Goal: Information Seeking & Learning: Compare options

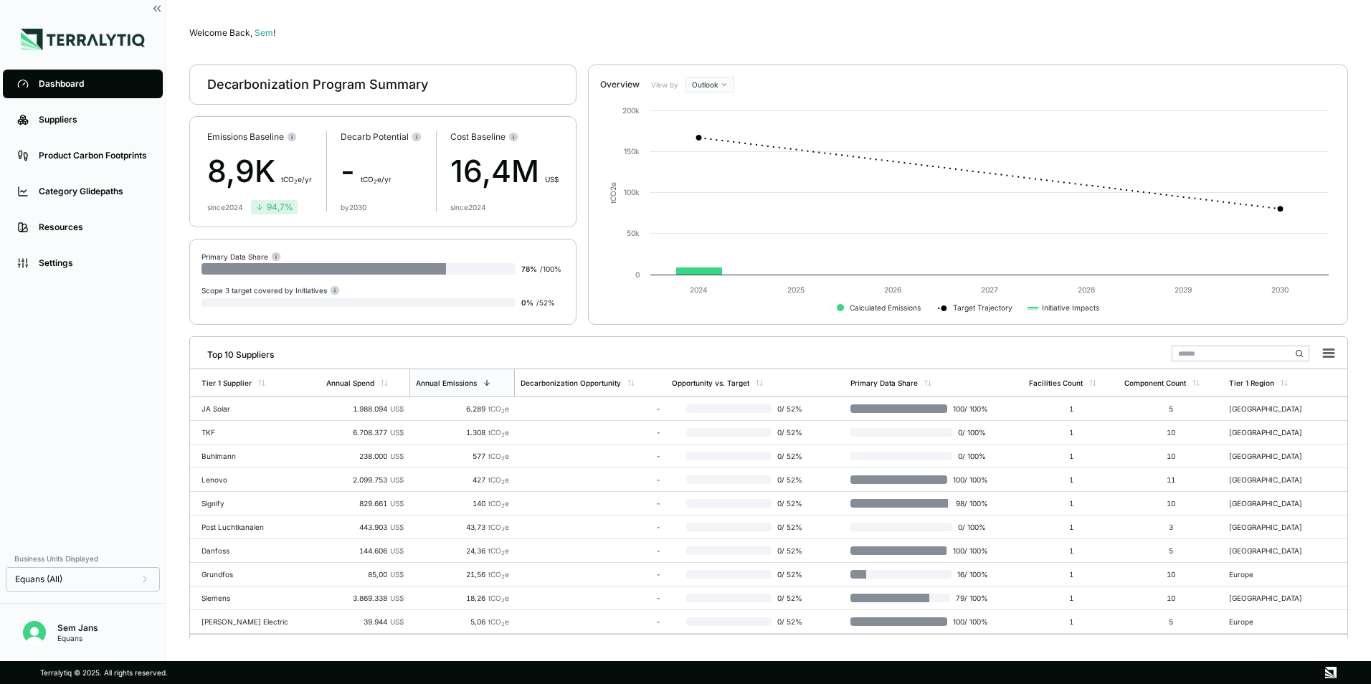
scroll to position [28, 0]
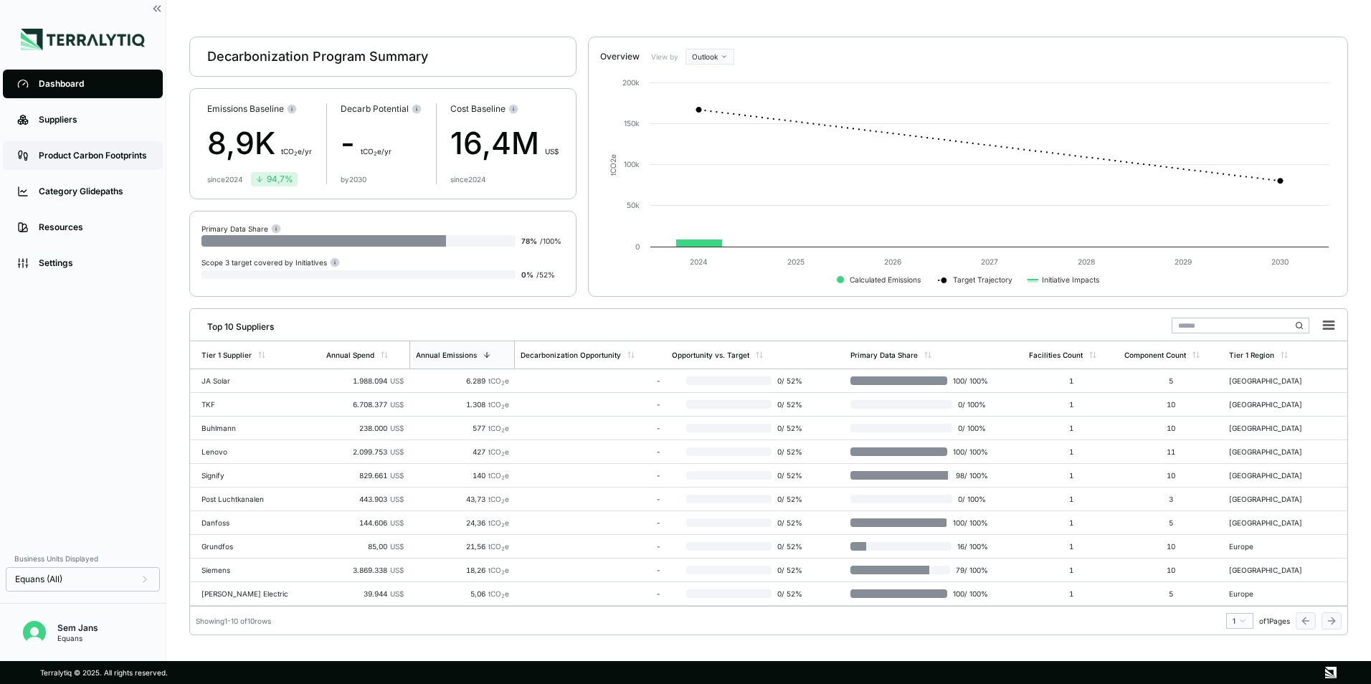
click at [88, 156] on div "Product Carbon Footprints" at bounding box center [94, 155] width 110 height 11
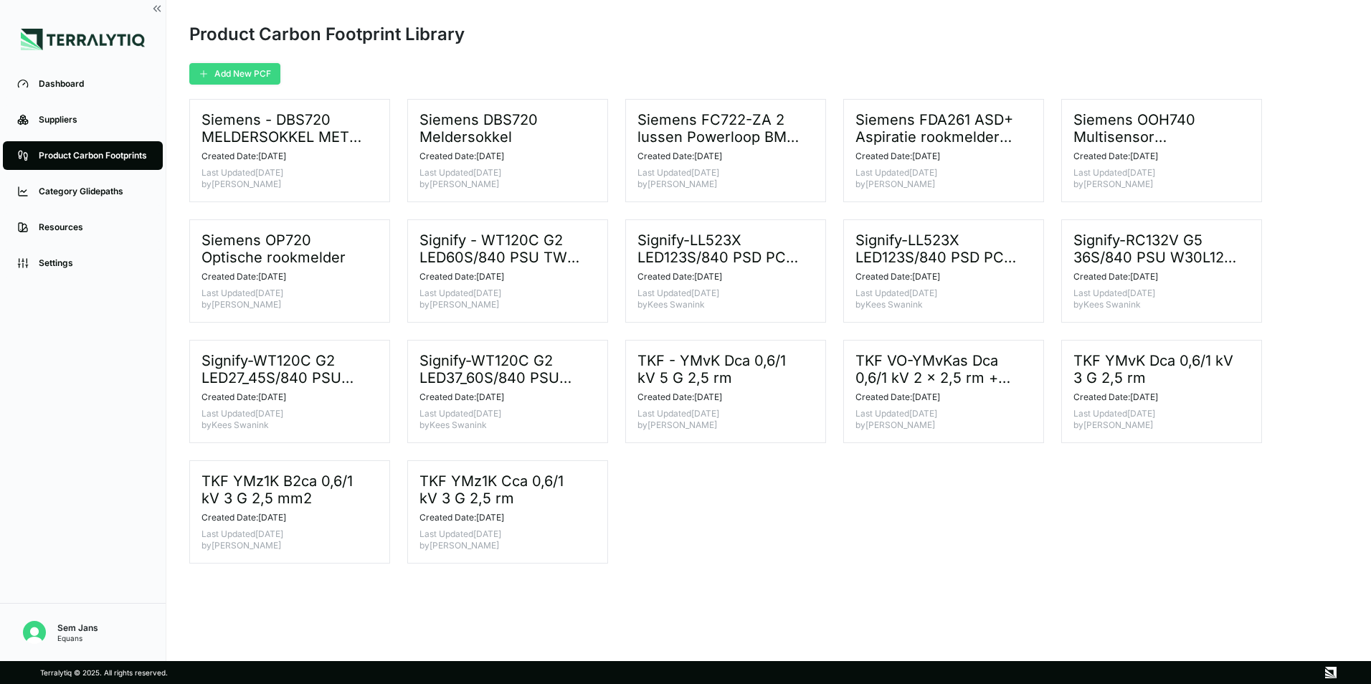
click at [246, 67] on button "Add New PCF" at bounding box center [234, 74] width 91 height 22
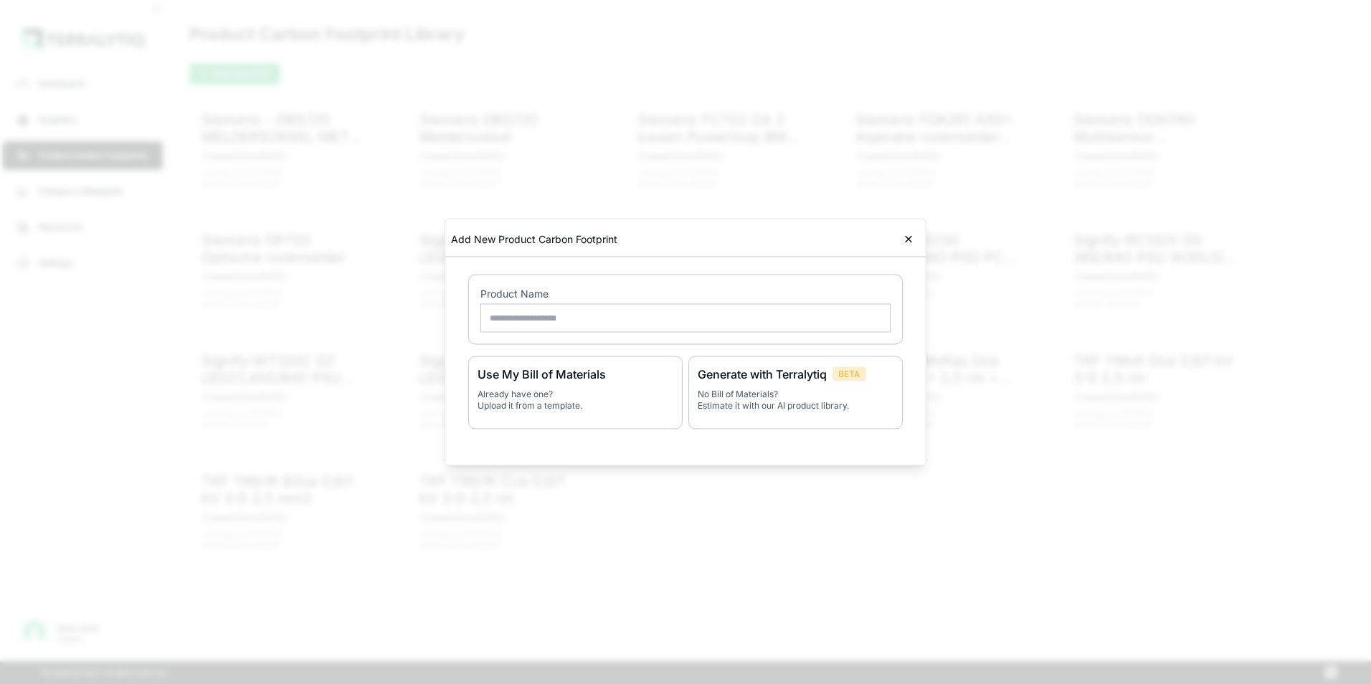
click at [623, 321] on input "text" at bounding box center [685, 318] width 410 height 29
type input "**********"
click at [592, 376] on h3 "Use My Bill of Materials" at bounding box center [575, 374] width 196 height 17
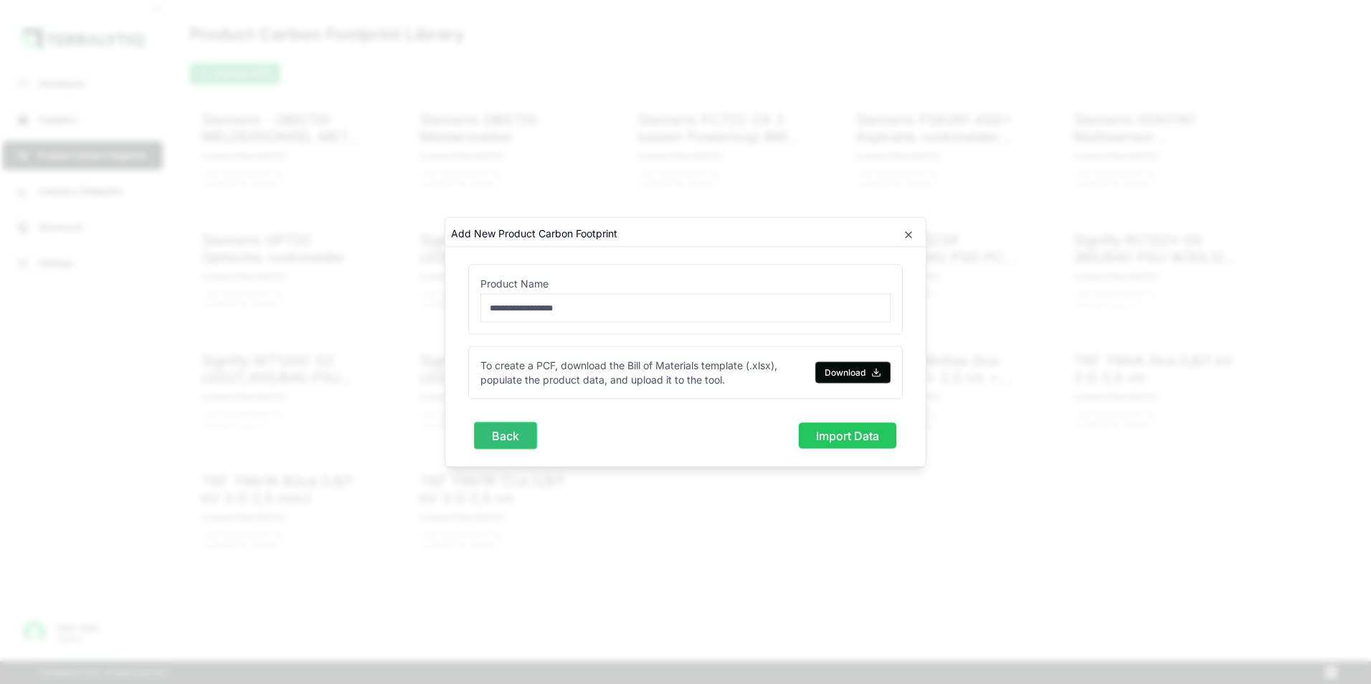
click at [512, 445] on button "Back" at bounding box center [505, 435] width 63 height 27
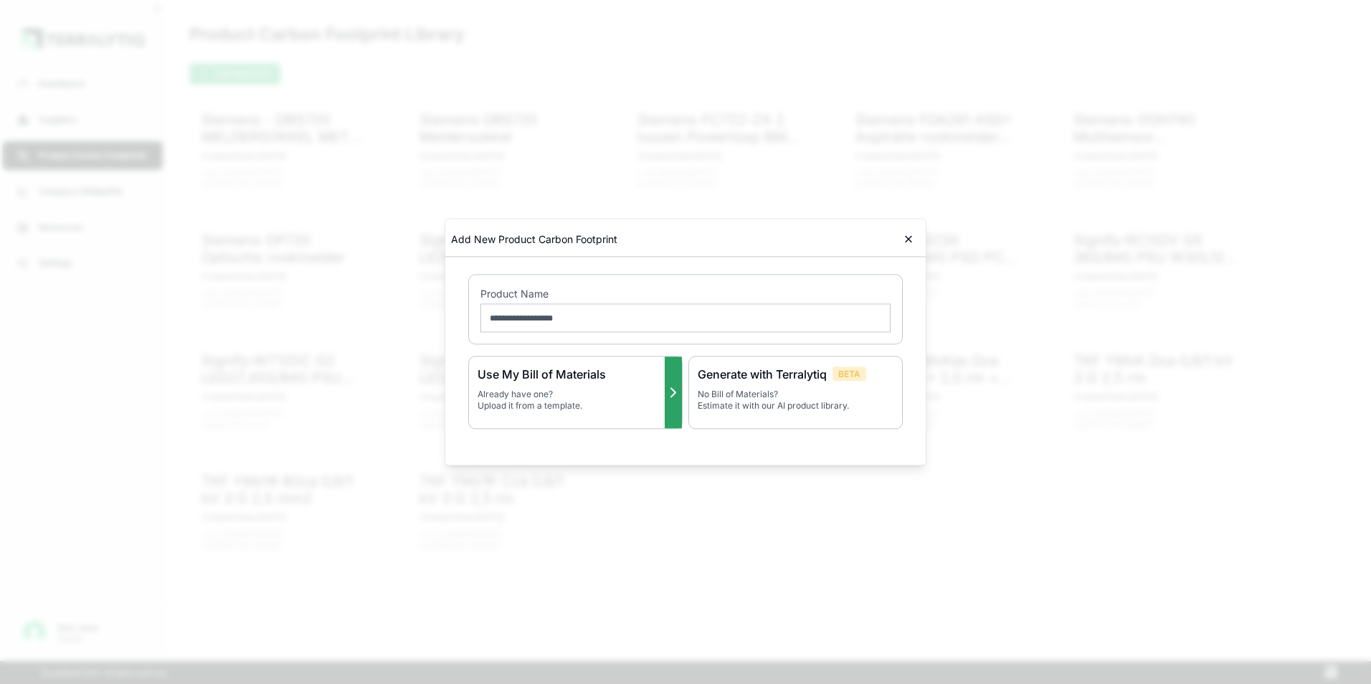
click at [677, 400] on icon at bounding box center [672, 392] width 17 height 17
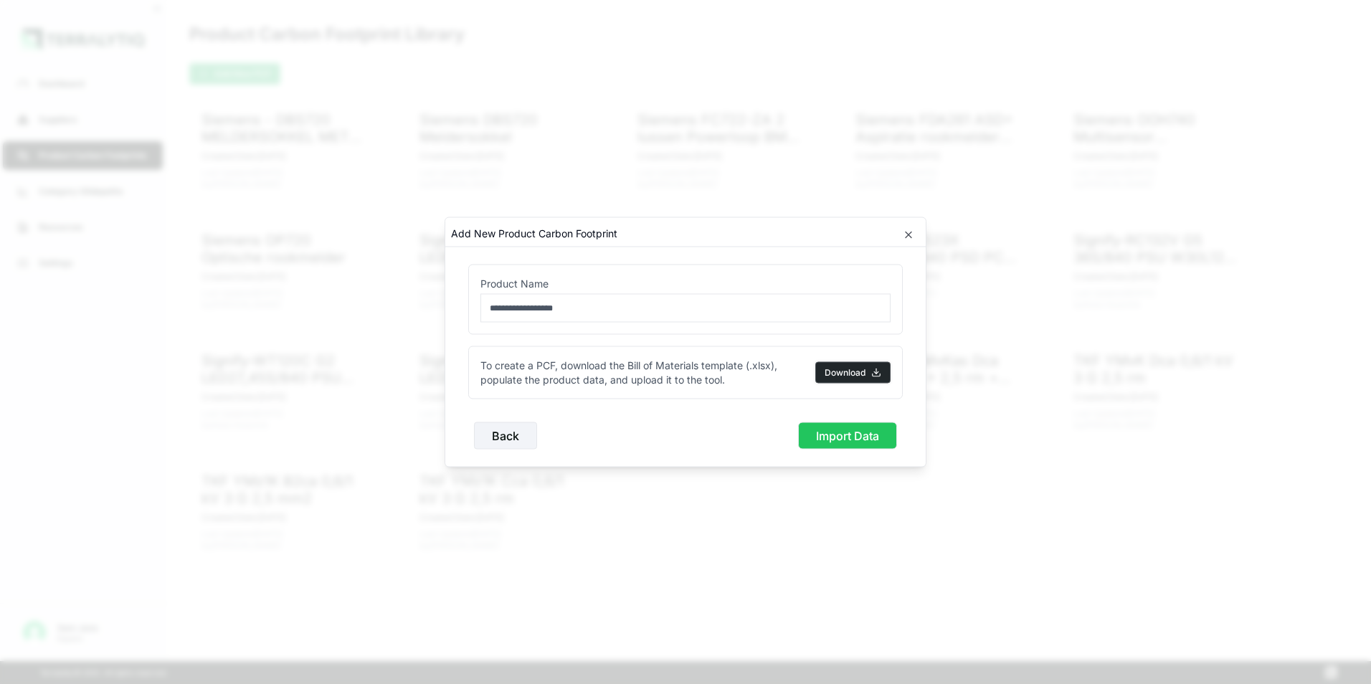
click at [829, 373] on button "Download" at bounding box center [852, 373] width 75 height 22
click at [905, 235] on icon "button" at bounding box center [907, 234] width 11 height 11
click at [908, 234] on icon "button" at bounding box center [908, 235] width 6 height 6
click at [487, 441] on button "Back" at bounding box center [505, 435] width 63 height 27
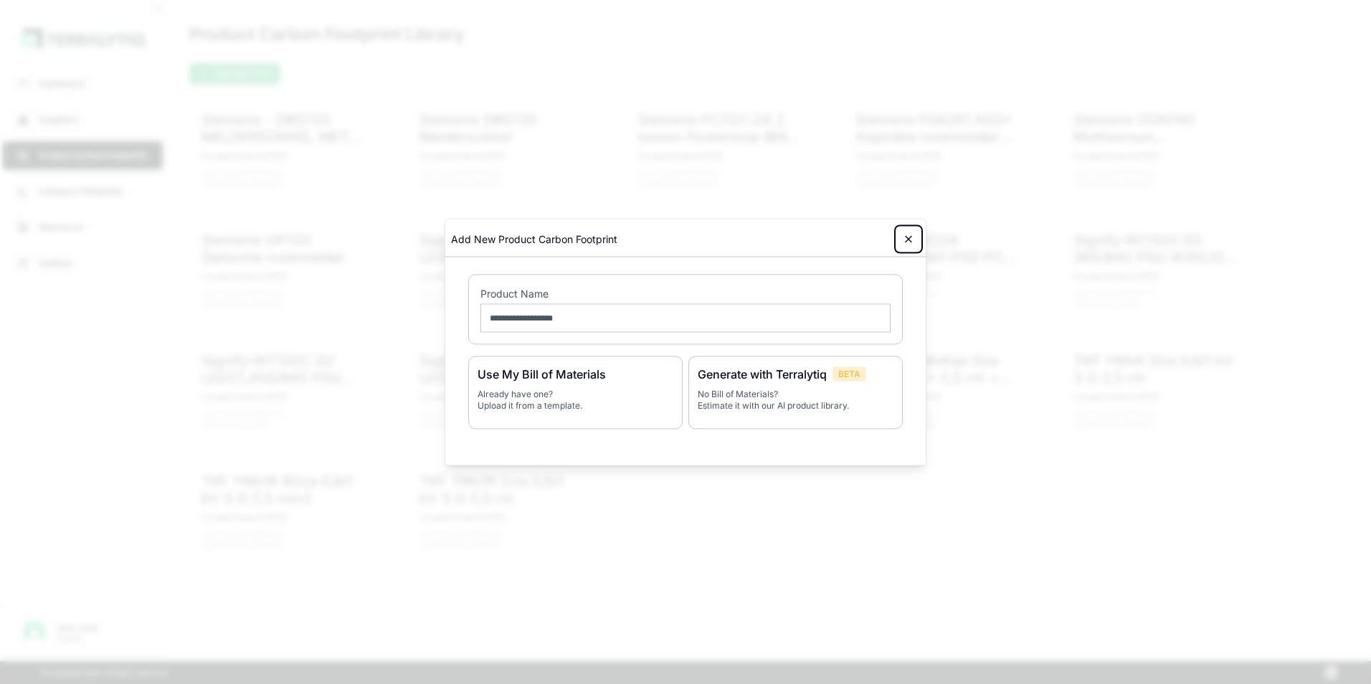
click at [911, 247] on button at bounding box center [908, 239] width 23 height 23
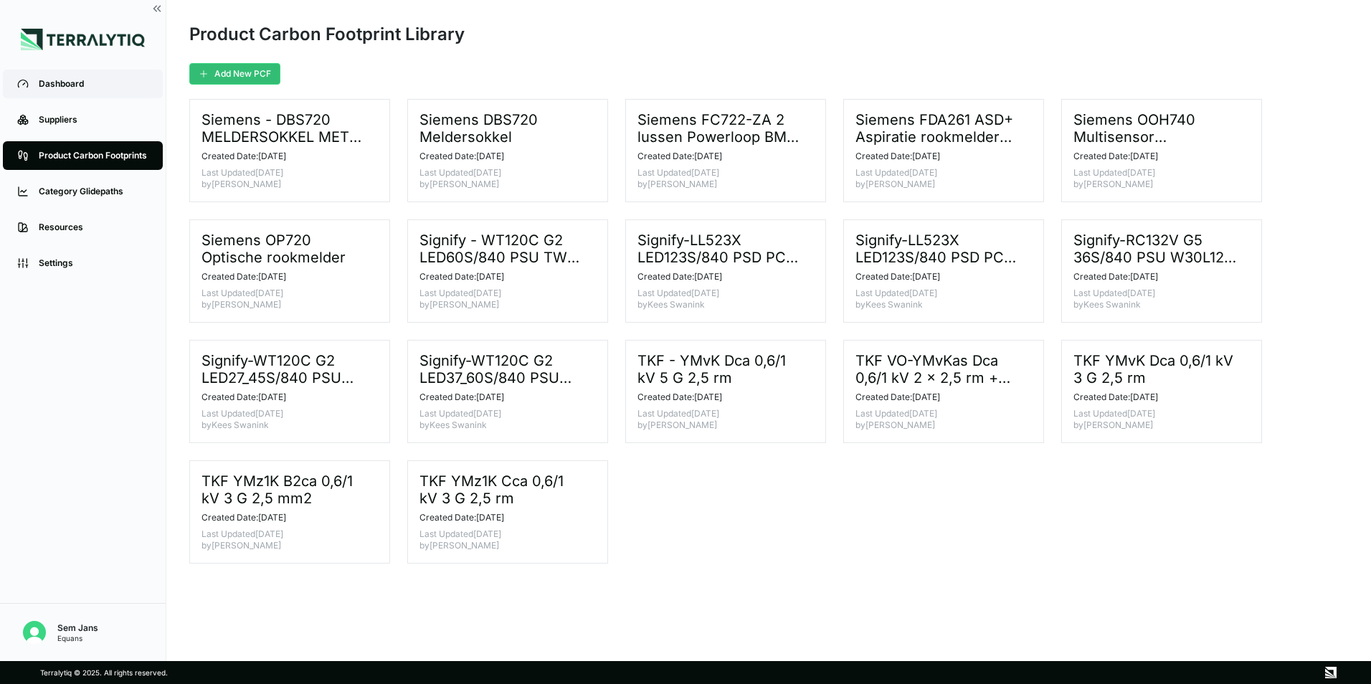
drag, startPoint x: 54, startPoint y: 74, endPoint x: 71, endPoint y: 95, distance: 27.0
click at [54, 74] on link "Dashboard" at bounding box center [83, 84] width 160 height 29
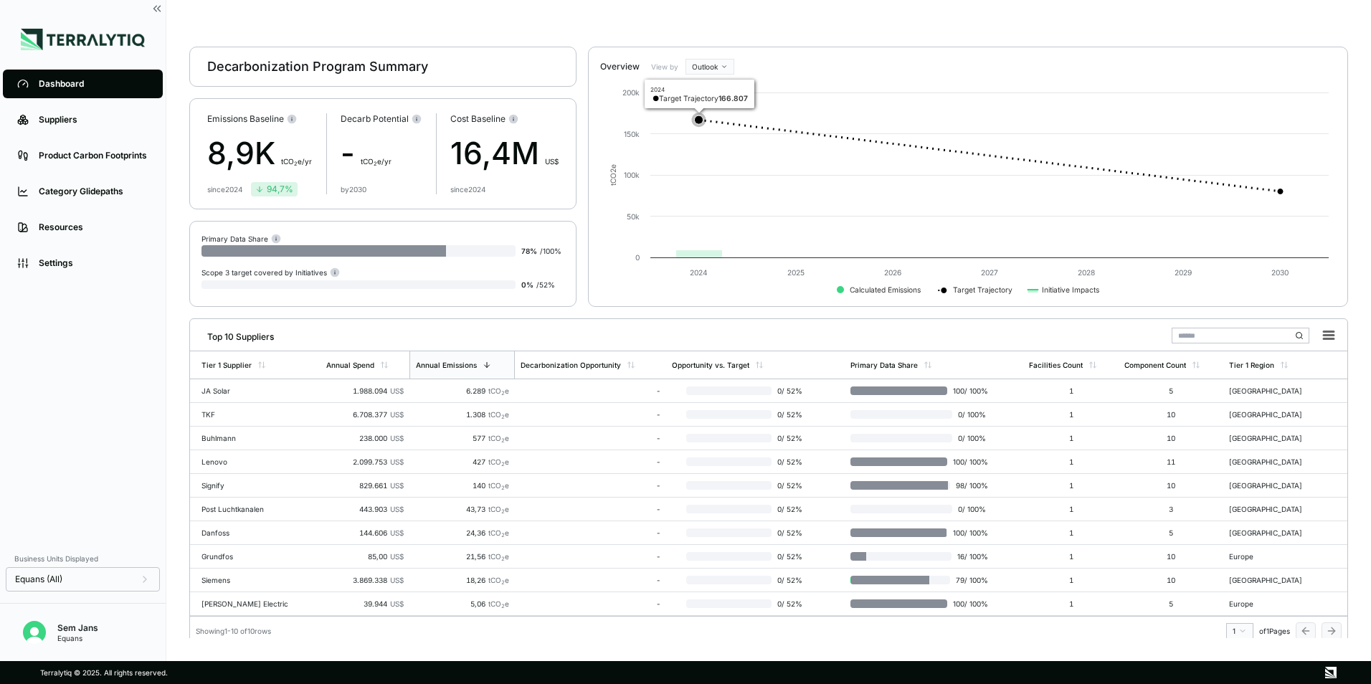
scroll to position [28, 0]
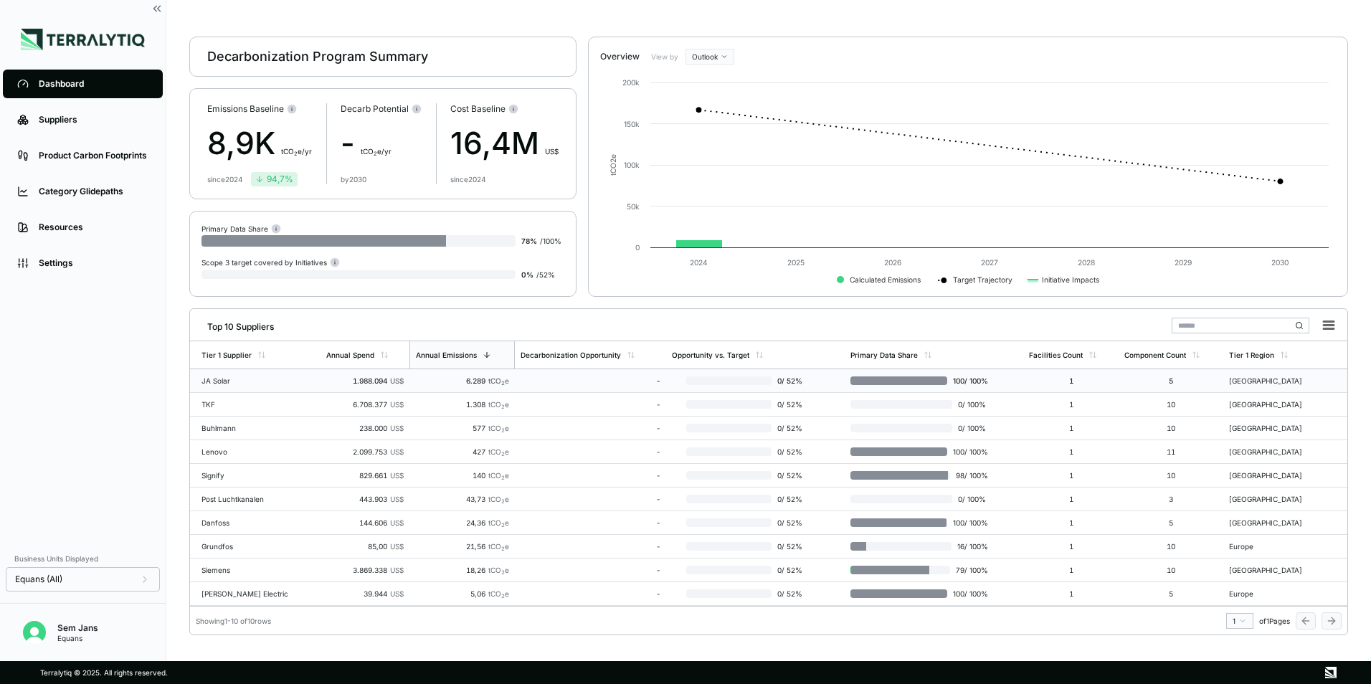
click at [281, 382] on div "JA Solar" at bounding box center [247, 380] width 92 height 9
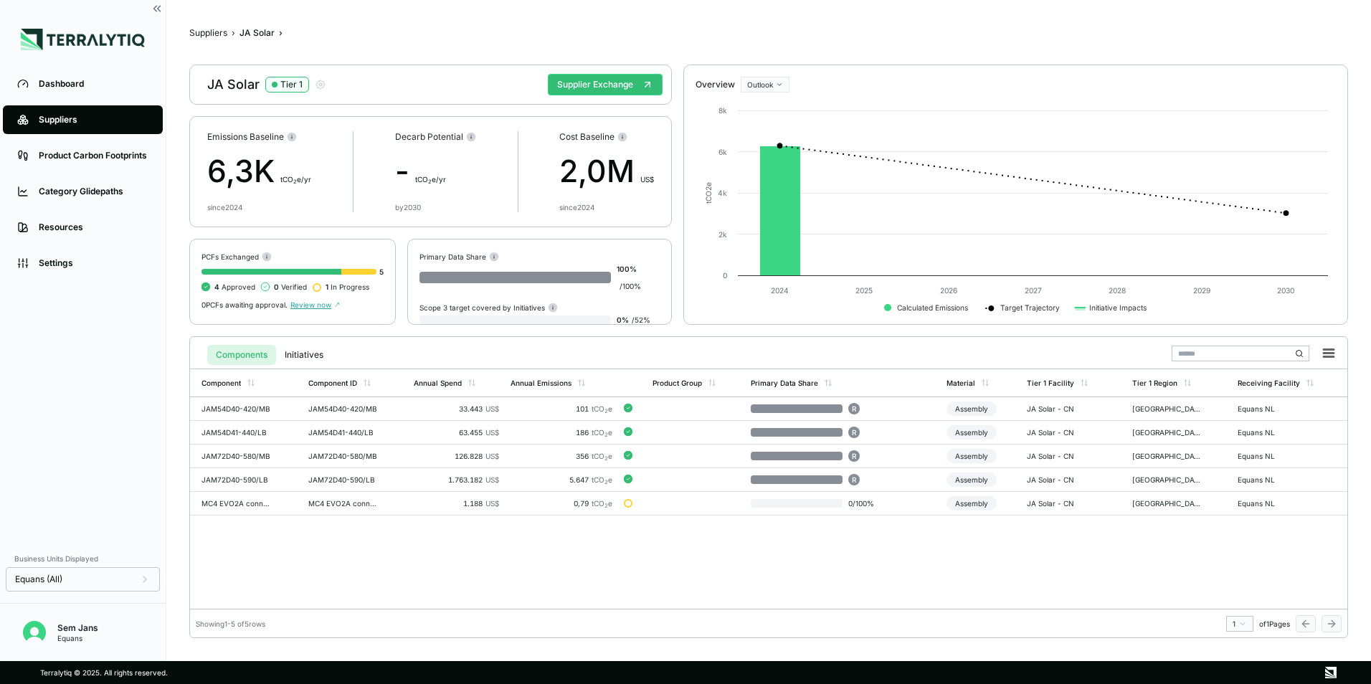
click at [72, 117] on div "Suppliers" at bounding box center [94, 119] width 110 height 11
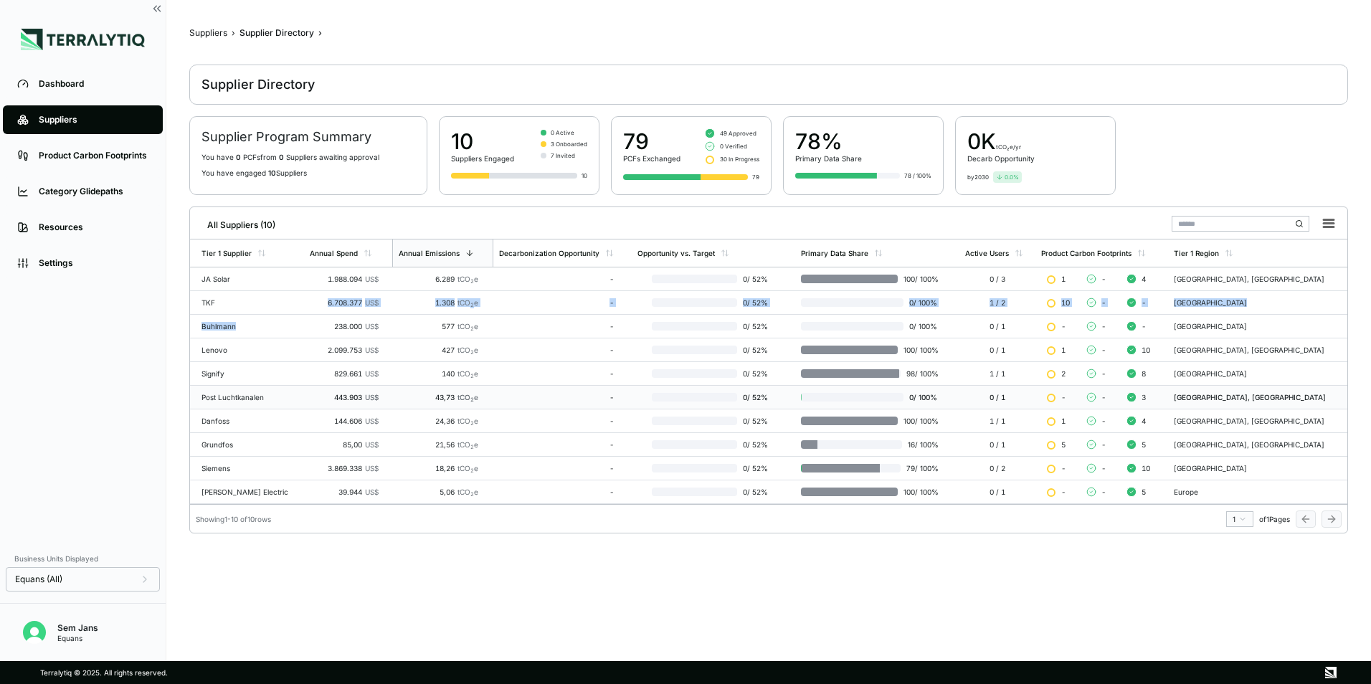
drag, startPoint x: 296, startPoint y: 306, endPoint x: 343, endPoint y: 409, distance: 112.9
click at [343, 409] on tbody "JA Solar 1.988.094 US$ 6.289 tCO 2 e - 0 / 52 % 100 / 100 % 0 / 3 1 - 4 [GEOGRA…" at bounding box center [768, 385] width 1157 height 237
drag, startPoint x: 343, startPoint y: 409, endPoint x: 248, endPoint y: 275, distance: 164.5
click at [248, 275] on div "JA Solar" at bounding box center [249, 279] width 97 height 9
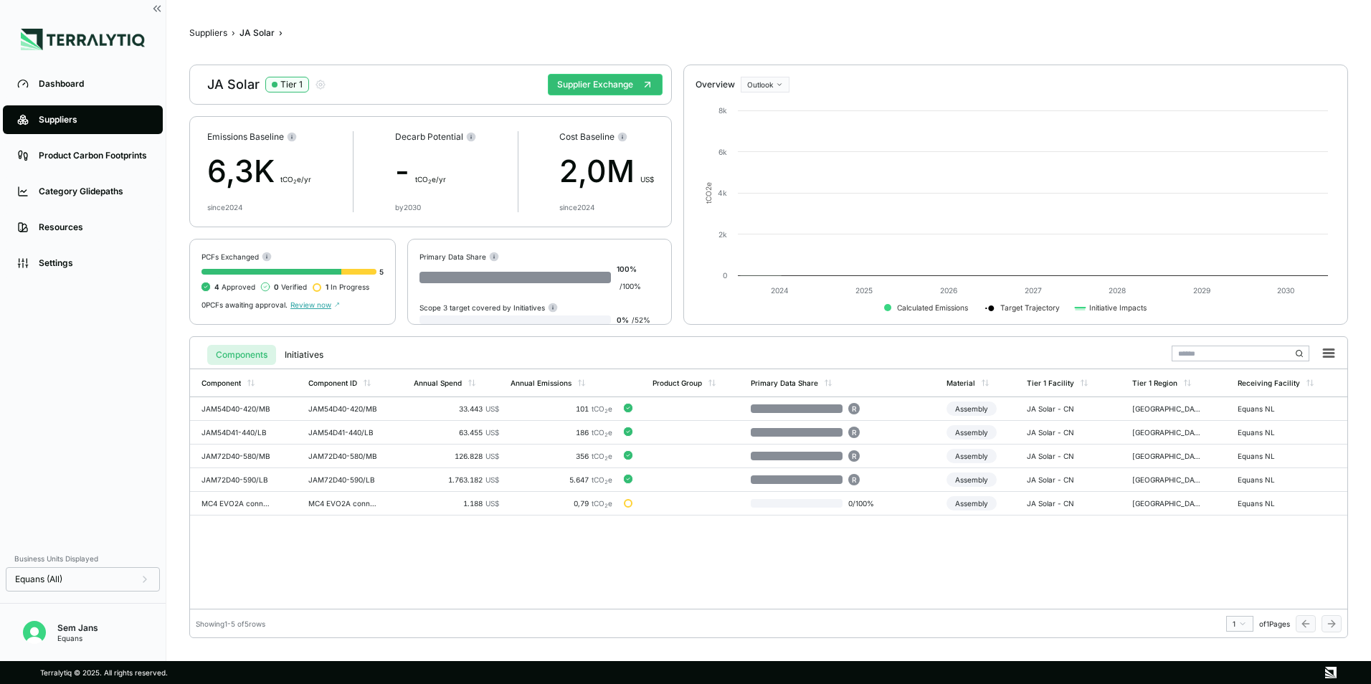
click at [246, 277] on div "PCFs Exchanged 5 4 Approved 0 Verified 1 In Progress 0 PCFs awaiting approval. …" at bounding box center [292, 282] width 206 height 86
click at [216, 415] on td "JAM54D40-420/MB" at bounding box center [246, 409] width 113 height 24
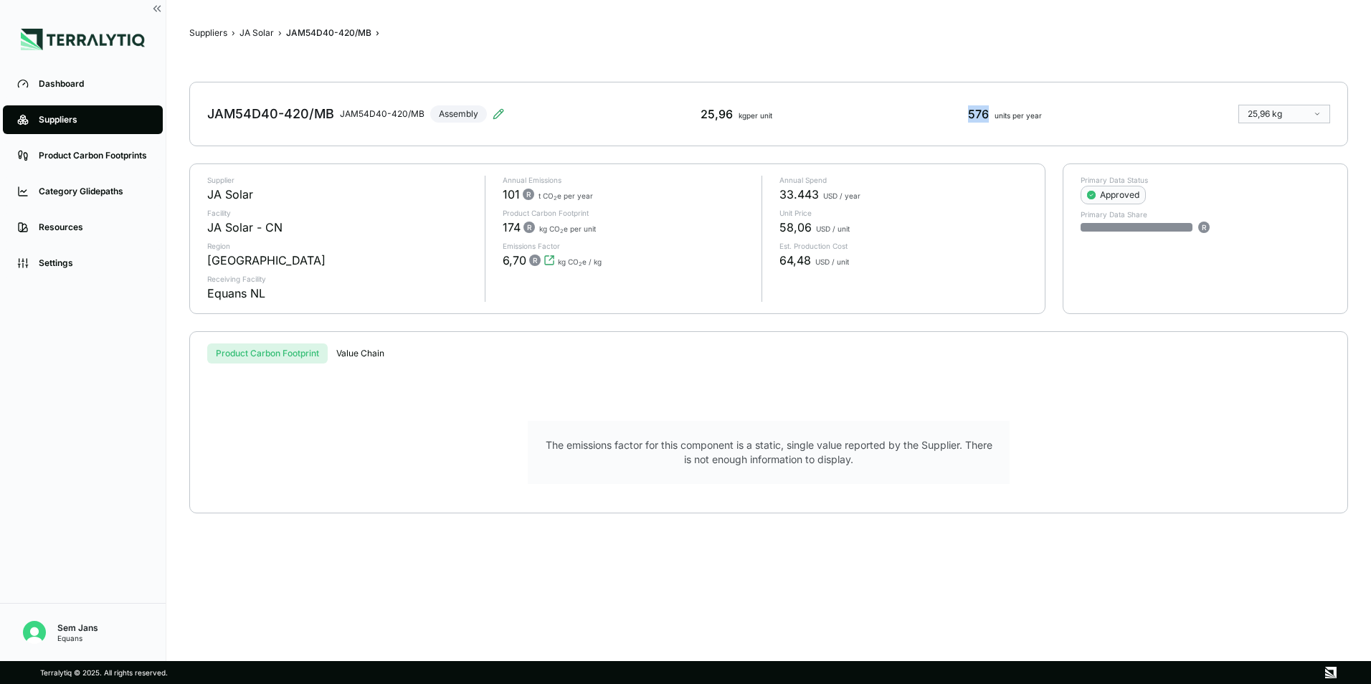
drag, startPoint x: 968, startPoint y: 117, endPoint x: 991, endPoint y: 118, distance: 23.0
click at [991, 118] on div "576 units per year" at bounding box center [1005, 113] width 74 height 17
click at [1029, 454] on div "The emissions factor for this component is a static, single value reported by t…" at bounding box center [768, 452] width 1111 height 97
click at [264, 28] on button "JA Solar" at bounding box center [256, 32] width 34 height 11
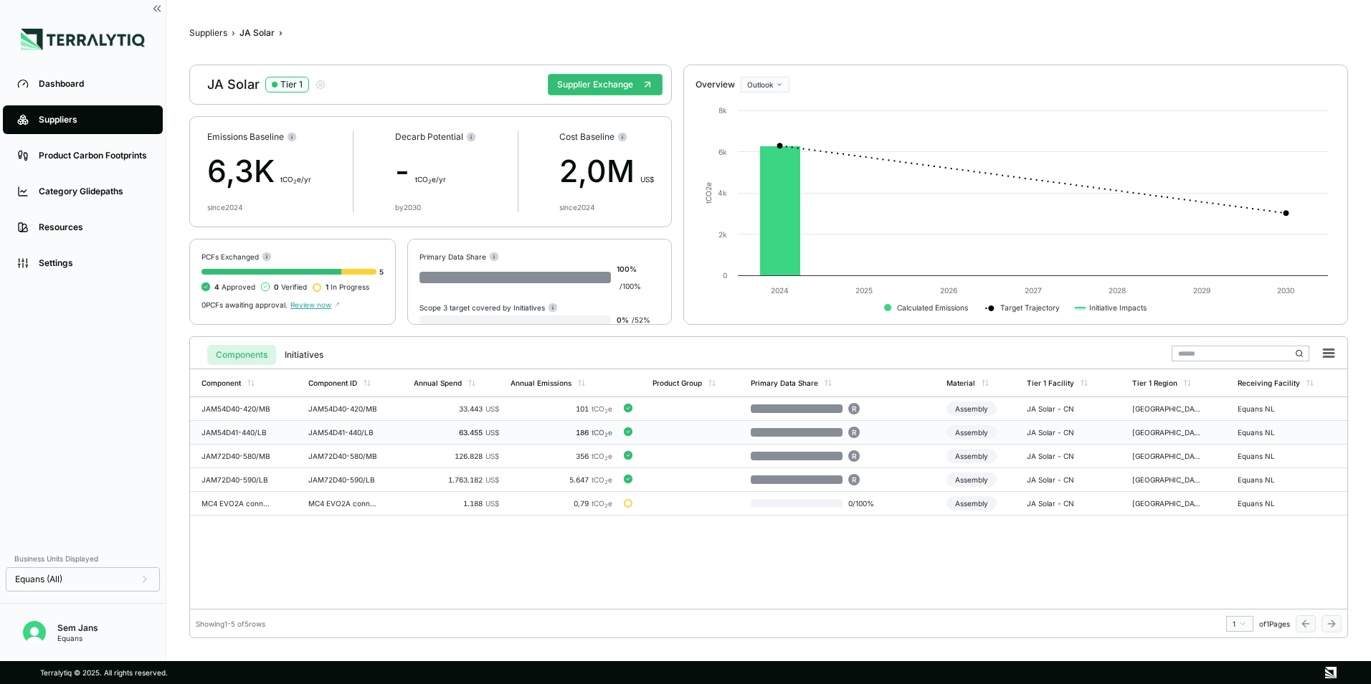
click at [508, 435] on td "186 tCO 2 e" at bounding box center [562, 433] width 114 height 24
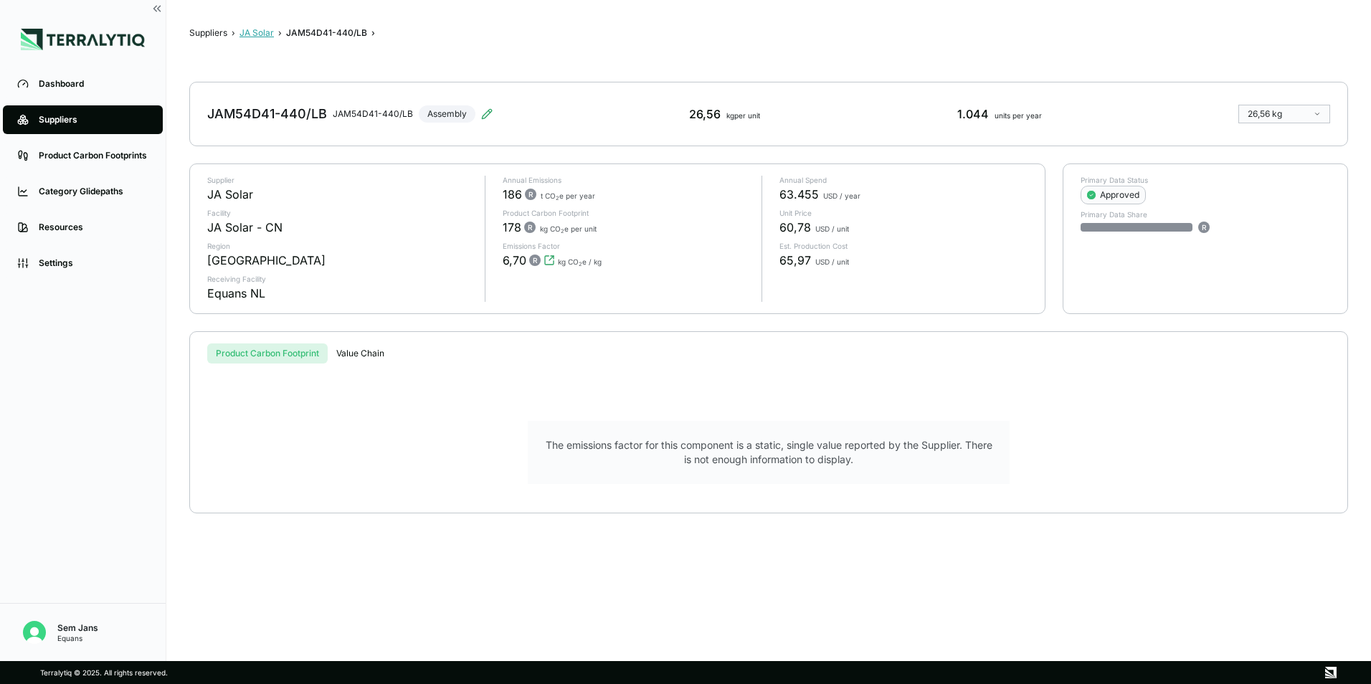
click at [253, 34] on button "JA Solar" at bounding box center [256, 32] width 34 height 11
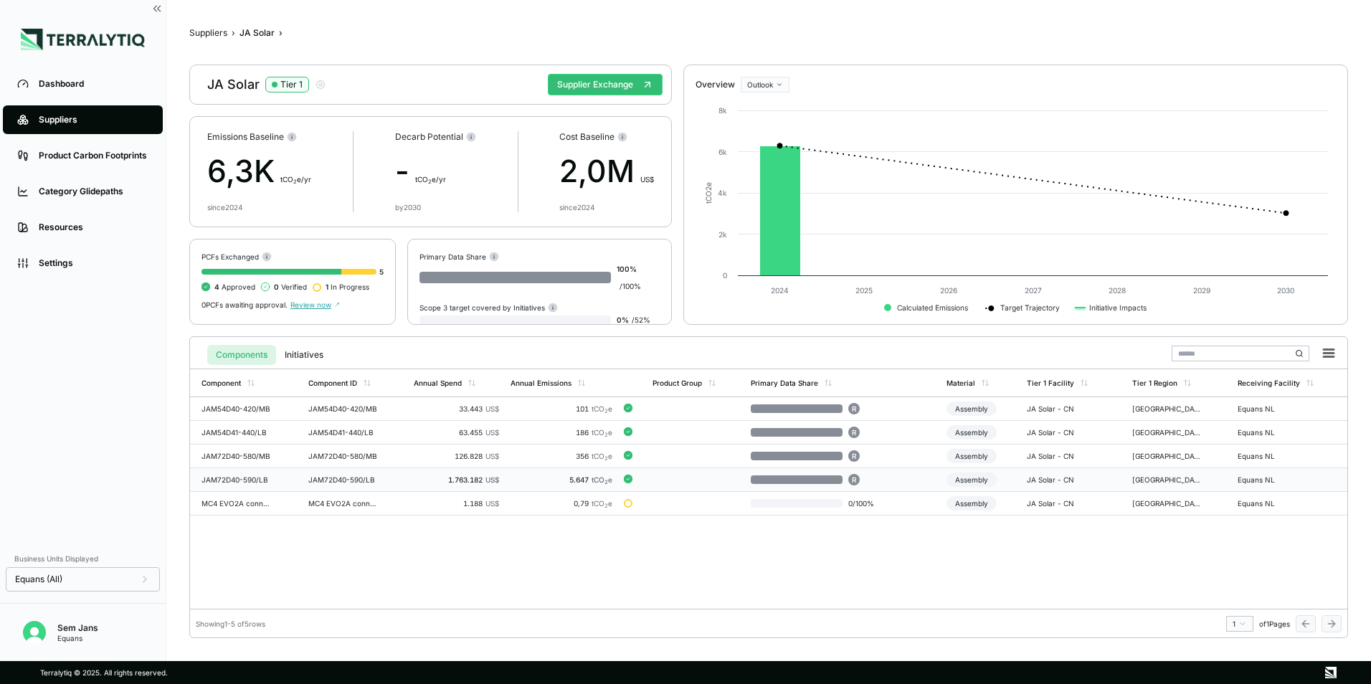
click at [606, 480] on sub "2" at bounding box center [606, 482] width 4 height 6
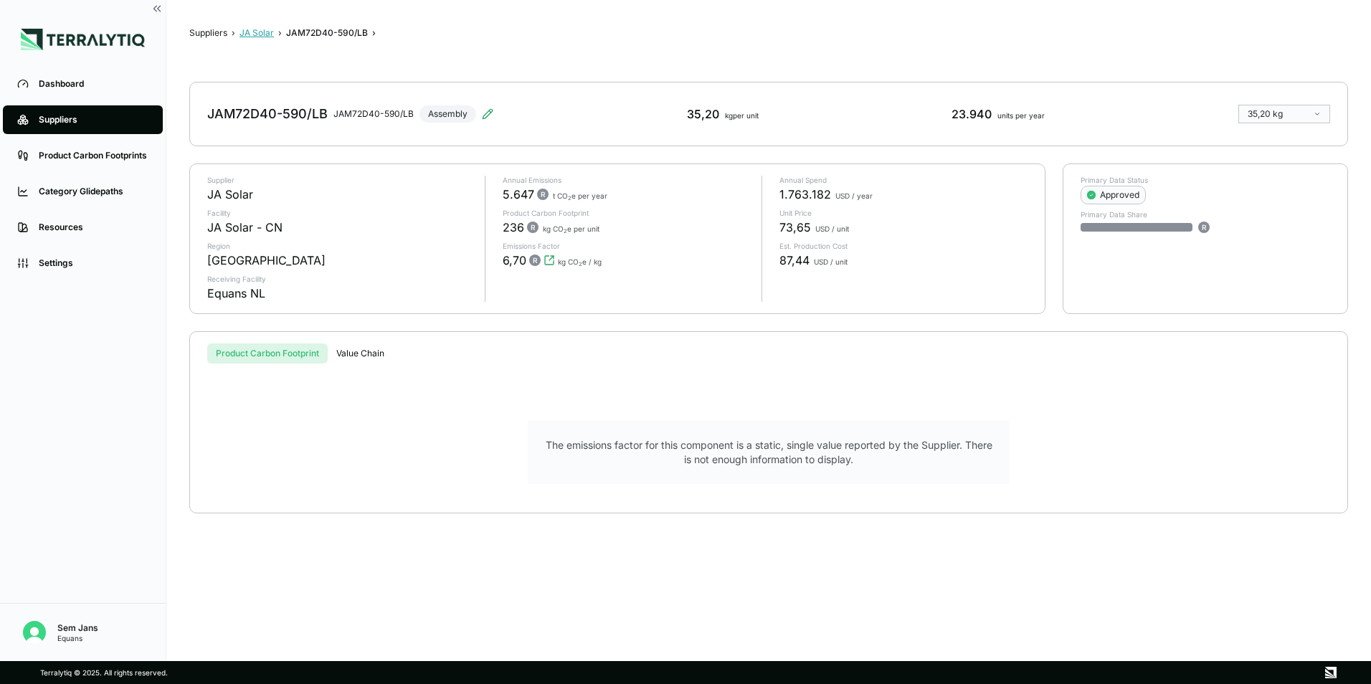
click at [272, 32] on button "JA Solar" at bounding box center [256, 32] width 34 height 11
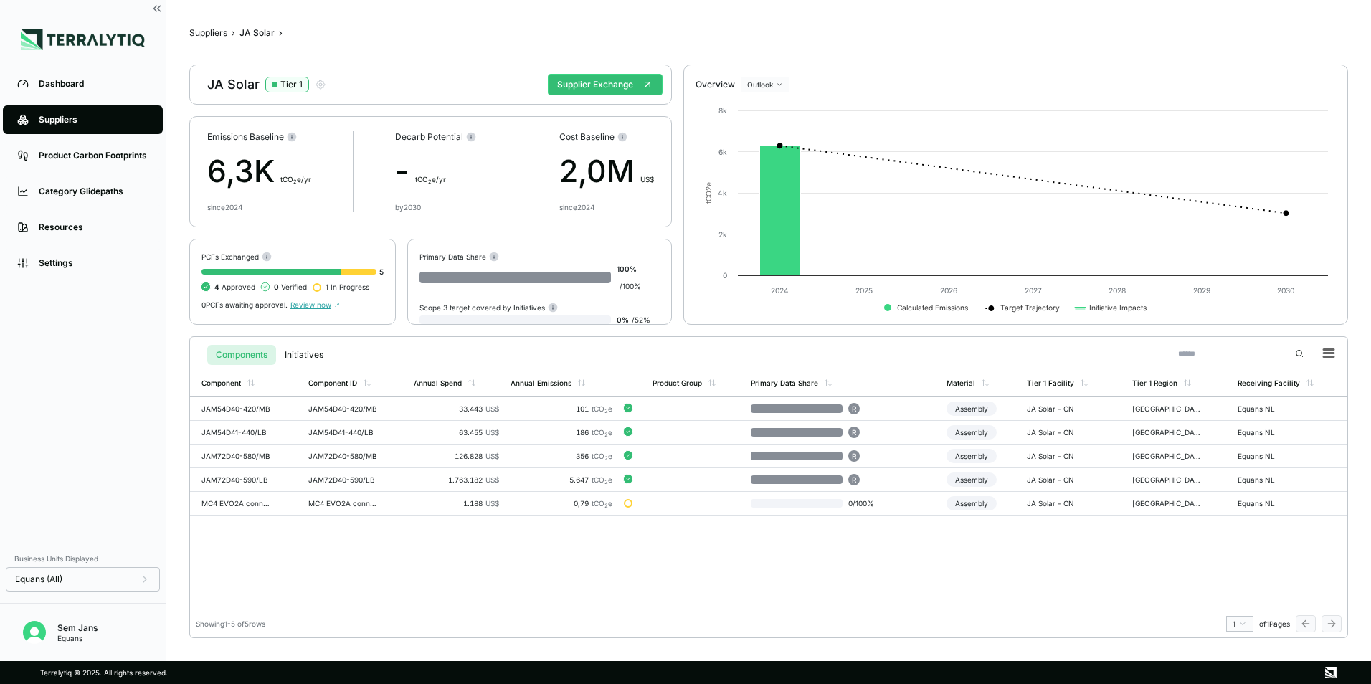
click at [100, 120] on div "Suppliers" at bounding box center [94, 119] width 110 height 11
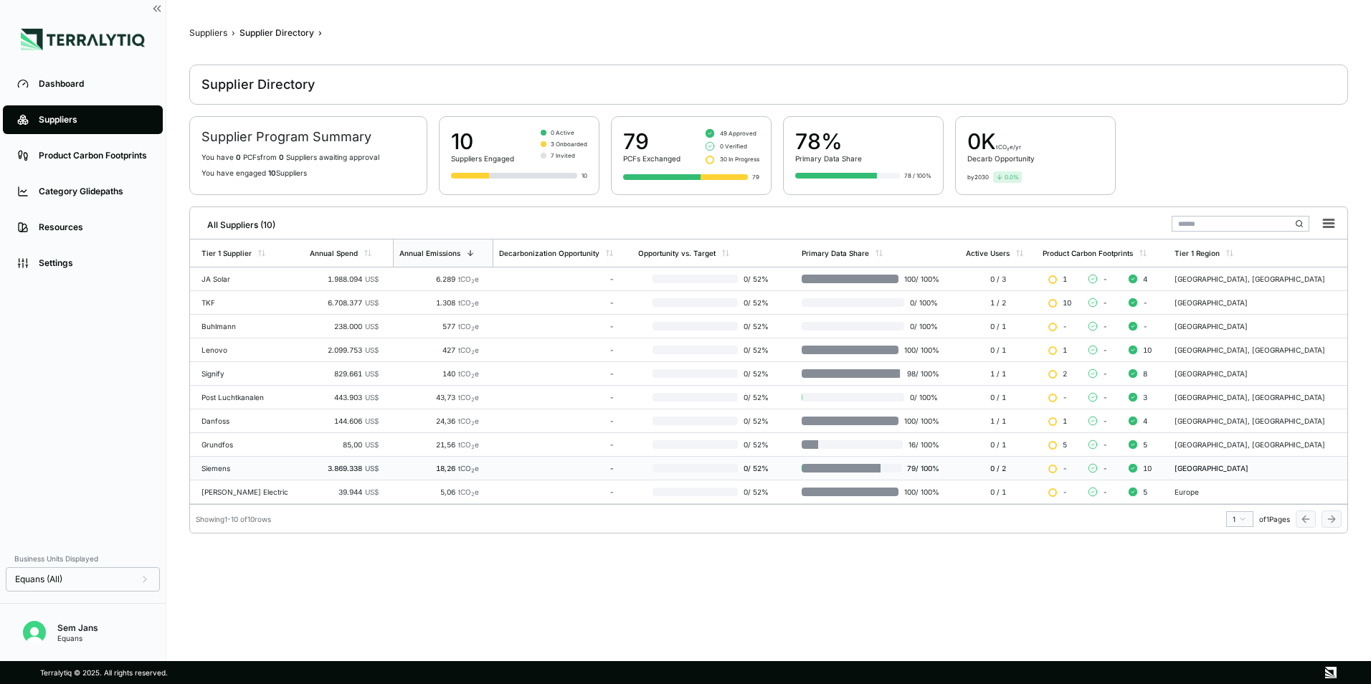
click at [262, 472] on div "Siemens" at bounding box center [249, 468] width 97 height 9
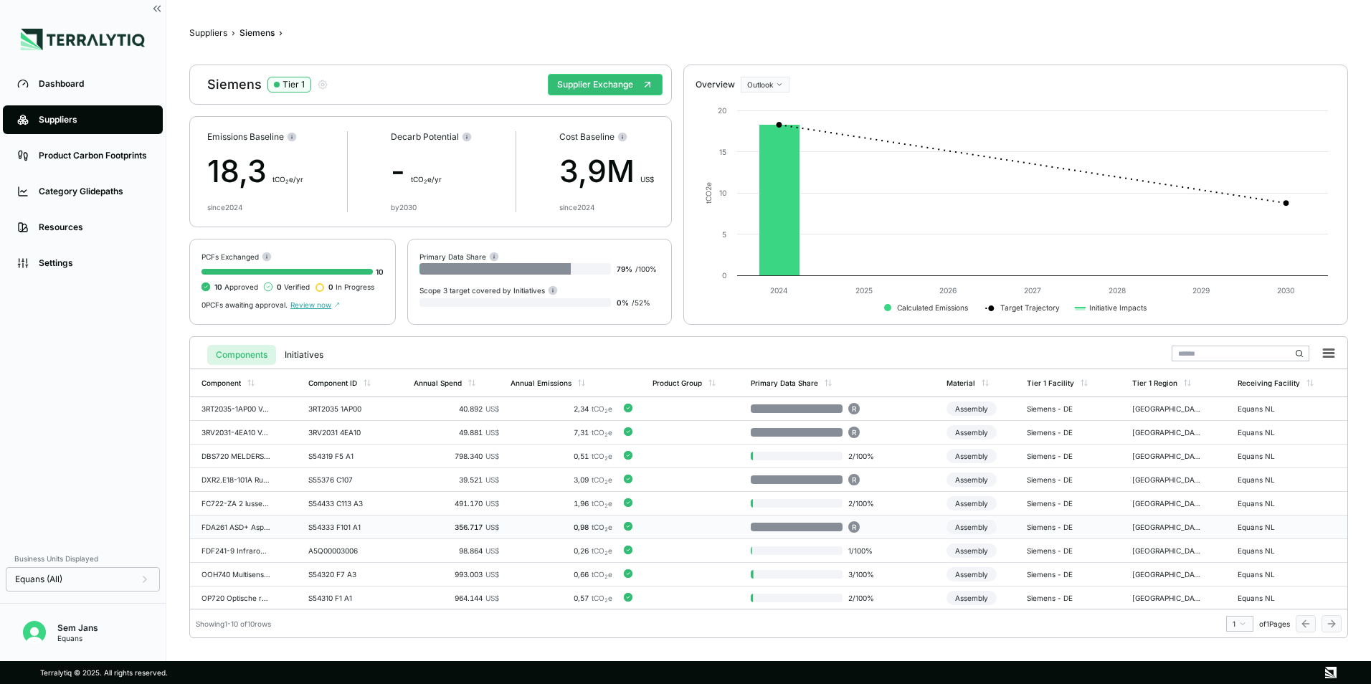
scroll to position [25, 0]
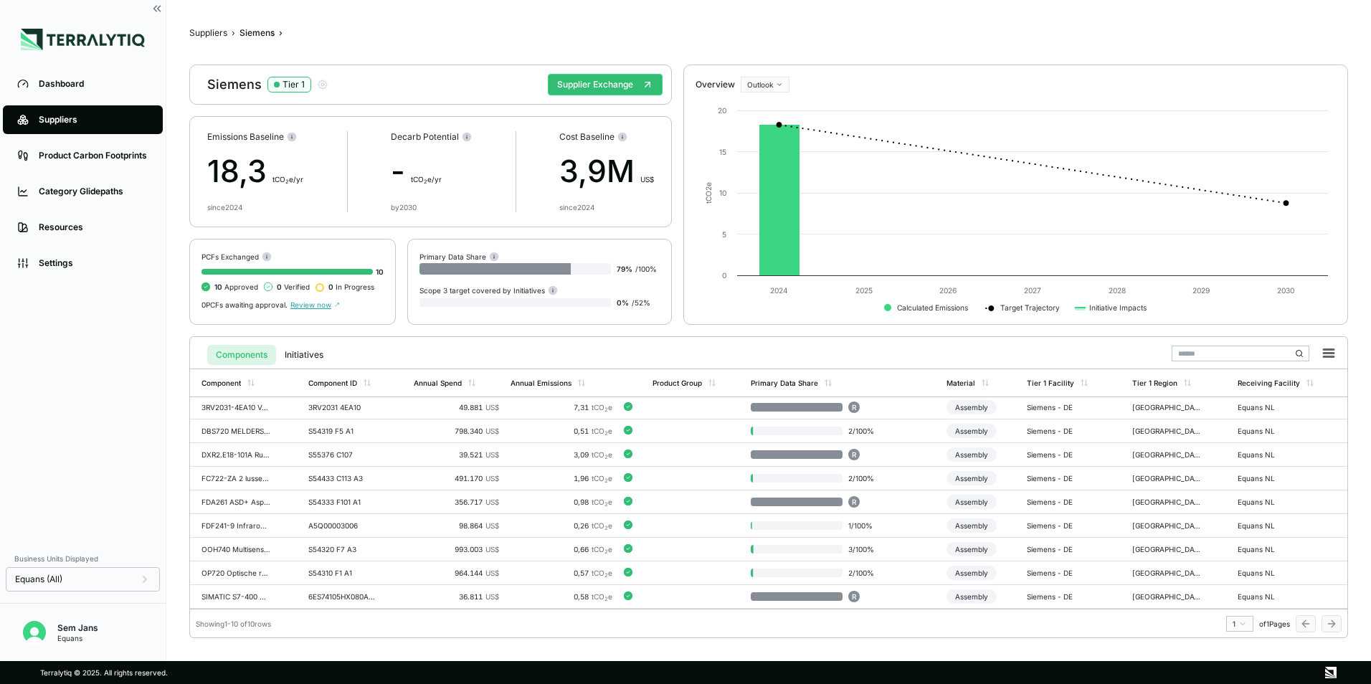
click at [41, 110] on link "Suppliers" at bounding box center [83, 119] width 160 height 29
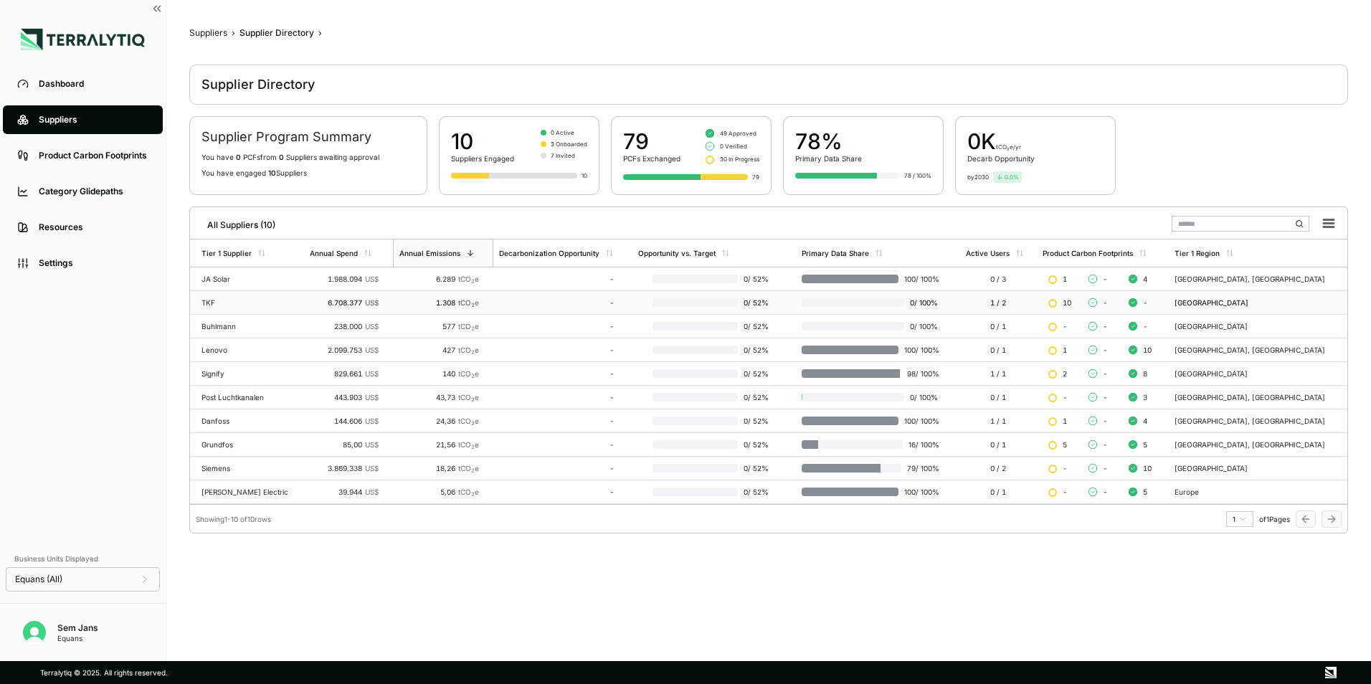
click at [214, 293] on td "TKF" at bounding box center [247, 303] width 114 height 24
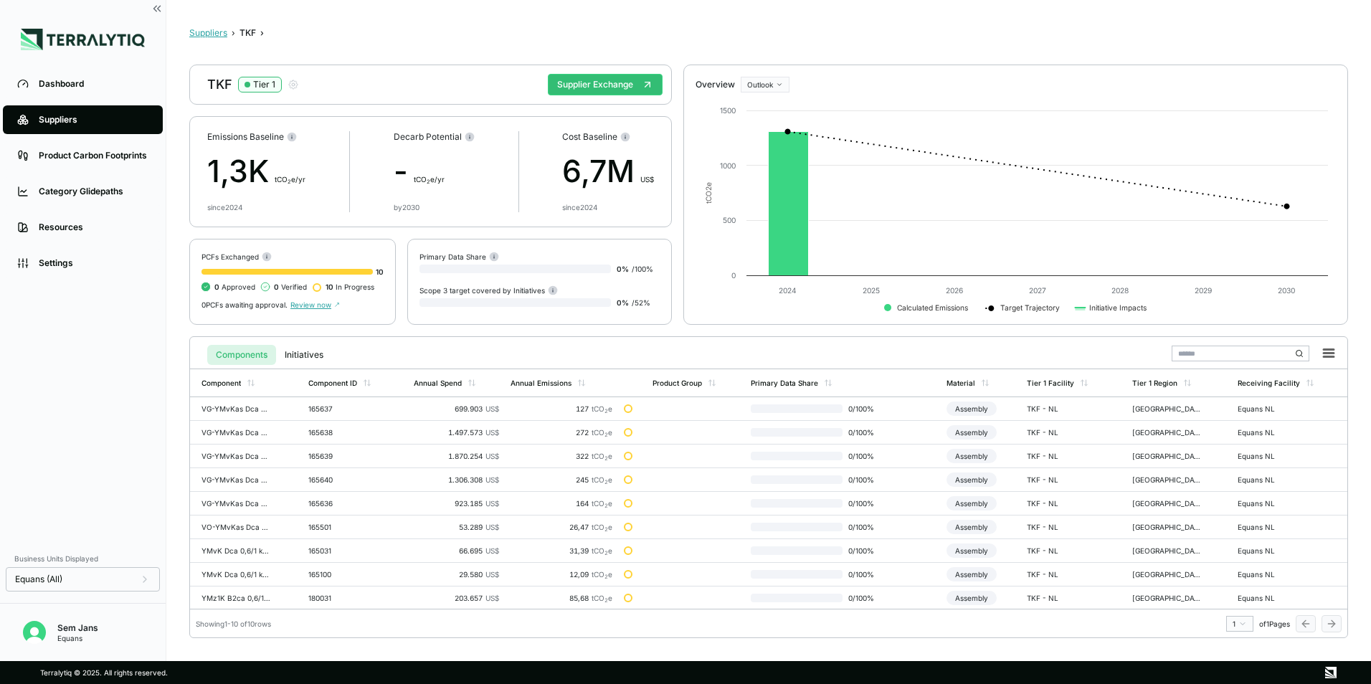
click at [205, 32] on button "Suppliers" at bounding box center [208, 32] width 38 height 11
